Goal: Task Accomplishment & Management: Find specific page/section

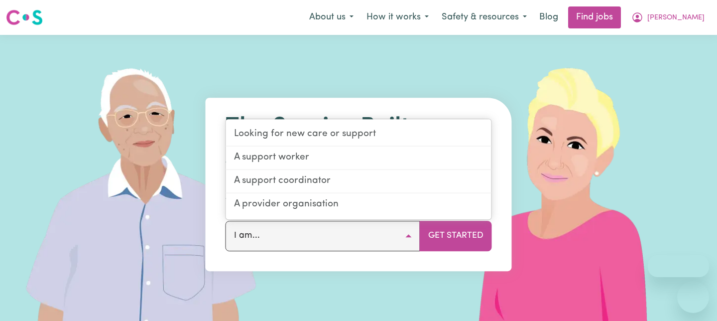
click at [588, 29] on nav "Menu About us How it works Safety & resources Blog Find jobs [PERSON_NAME]" at bounding box center [358, 17] width 717 height 35
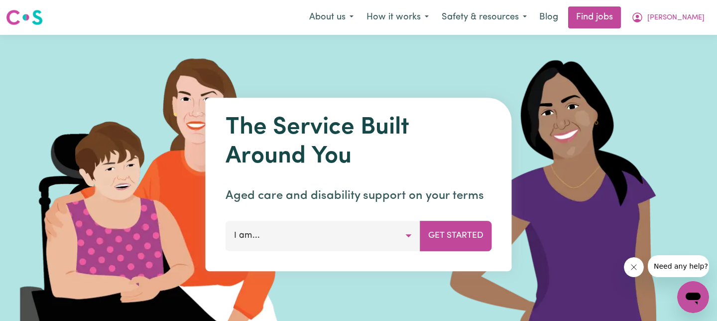
click at [367, 236] on button "I am..." at bounding box center [323, 236] width 195 height 30
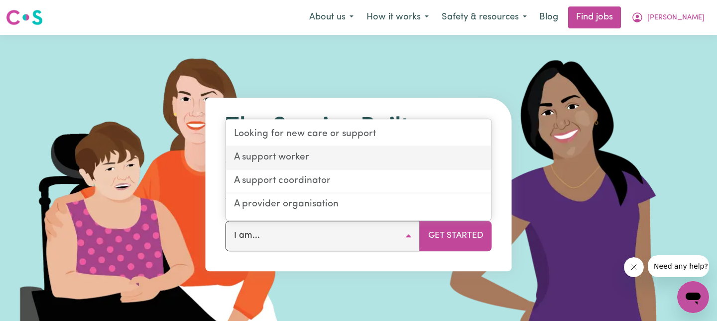
click at [362, 152] on link "A support worker" at bounding box center [358, 157] width 265 height 23
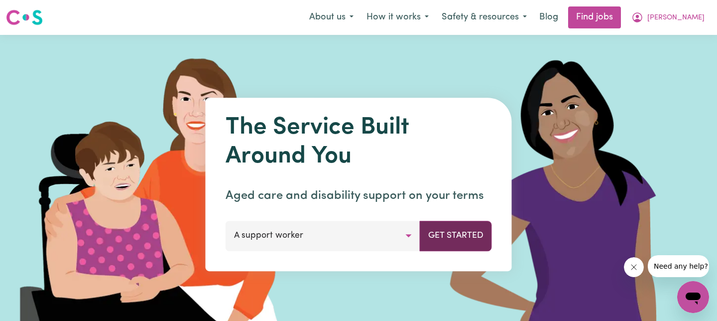
click at [452, 241] on button "Get Started" at bounding box center [456, 236] width 72 height 30
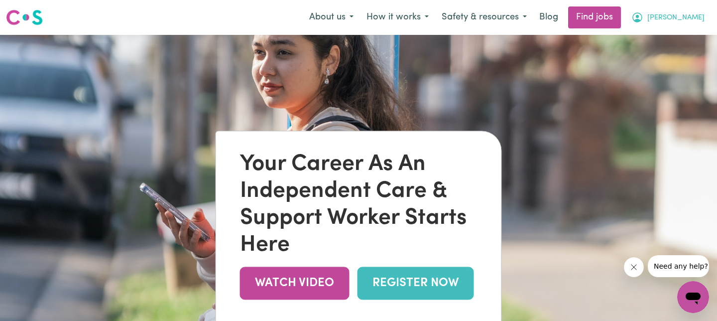
click at [677, 20] on span "[PERSON_NAME]" at bounding box center [676, 17] width 57 height 11
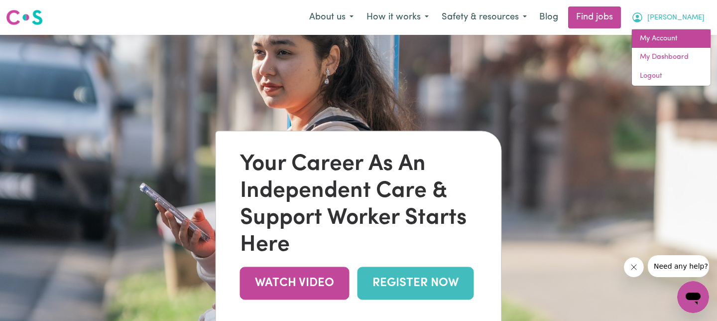
click at [658, 39] on link "My Account" at bounding box center [671, 38] width 79 height 19
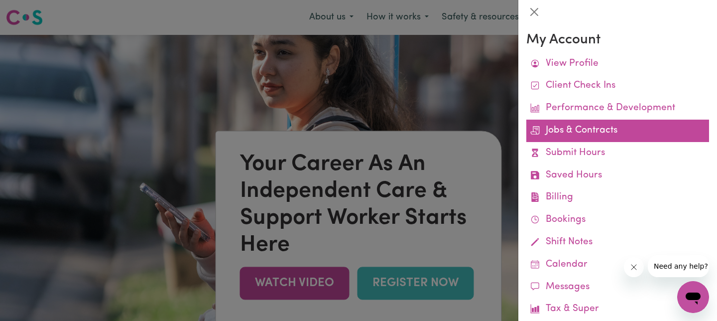
click at [611, 122] on link "Jobs & Contracts" at bounding box center [617, 131] width 183 height 22
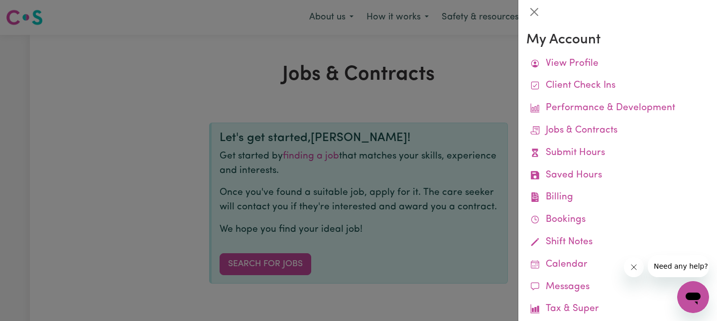
click at [374, 114] on div at bounding box center [358, 160] width 717 height 321
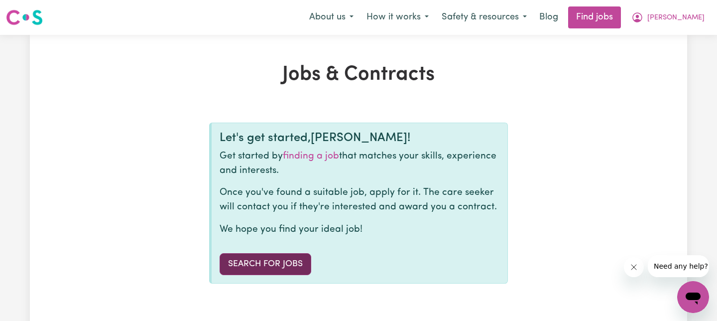
click at [276, 265] on link "Search for Jobs" at bounding box center [266, 264] width 92 height 22
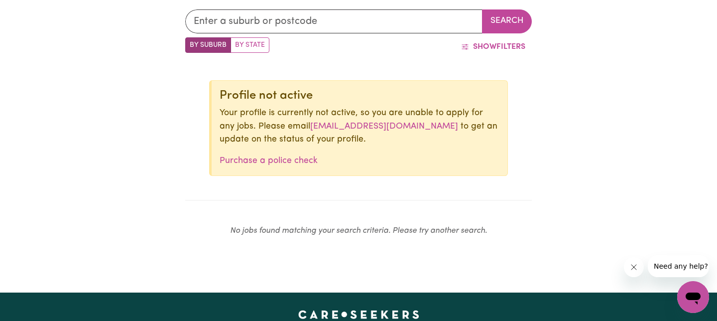
scroll to position [321, 0]
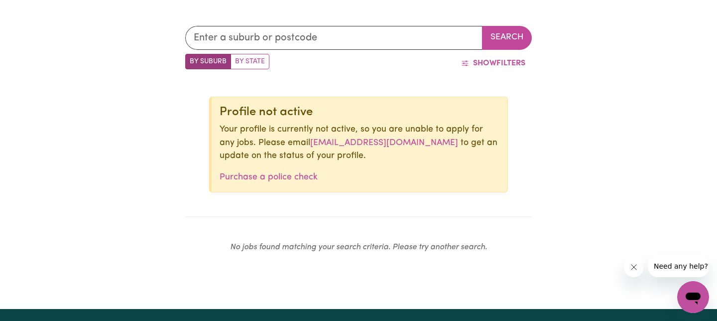
click at [178, 139] on div "Search By Suburb By State Show Filters Profile not active Your profile is curre…" at bounding box center [358, 143] width 717 height 283
